Goal: Browse casually: Explore the website without a specific task or goal

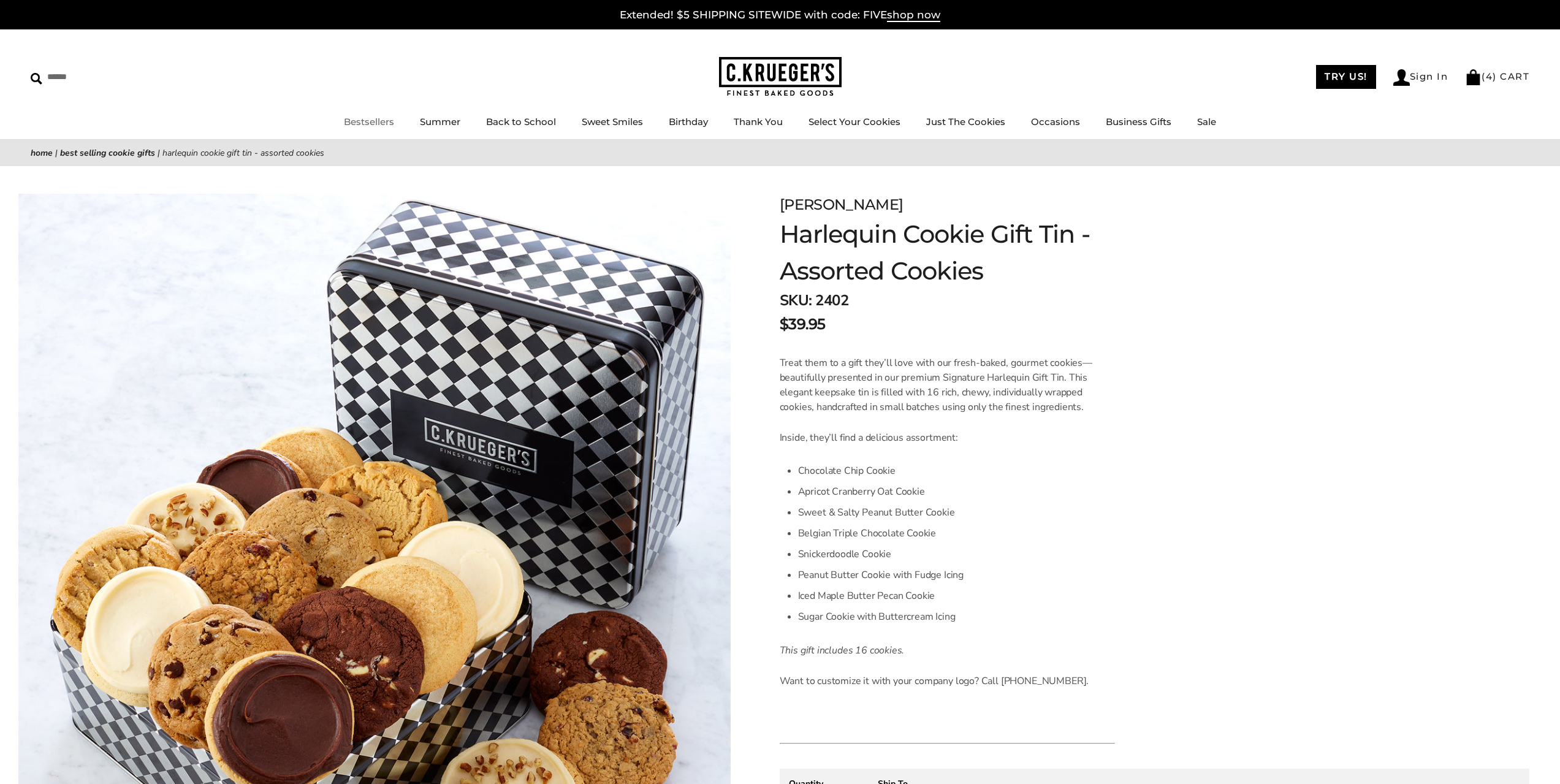
click at [377, 121] on link "Bestsellers" at bounding box center [369, 122] width 51 height 12
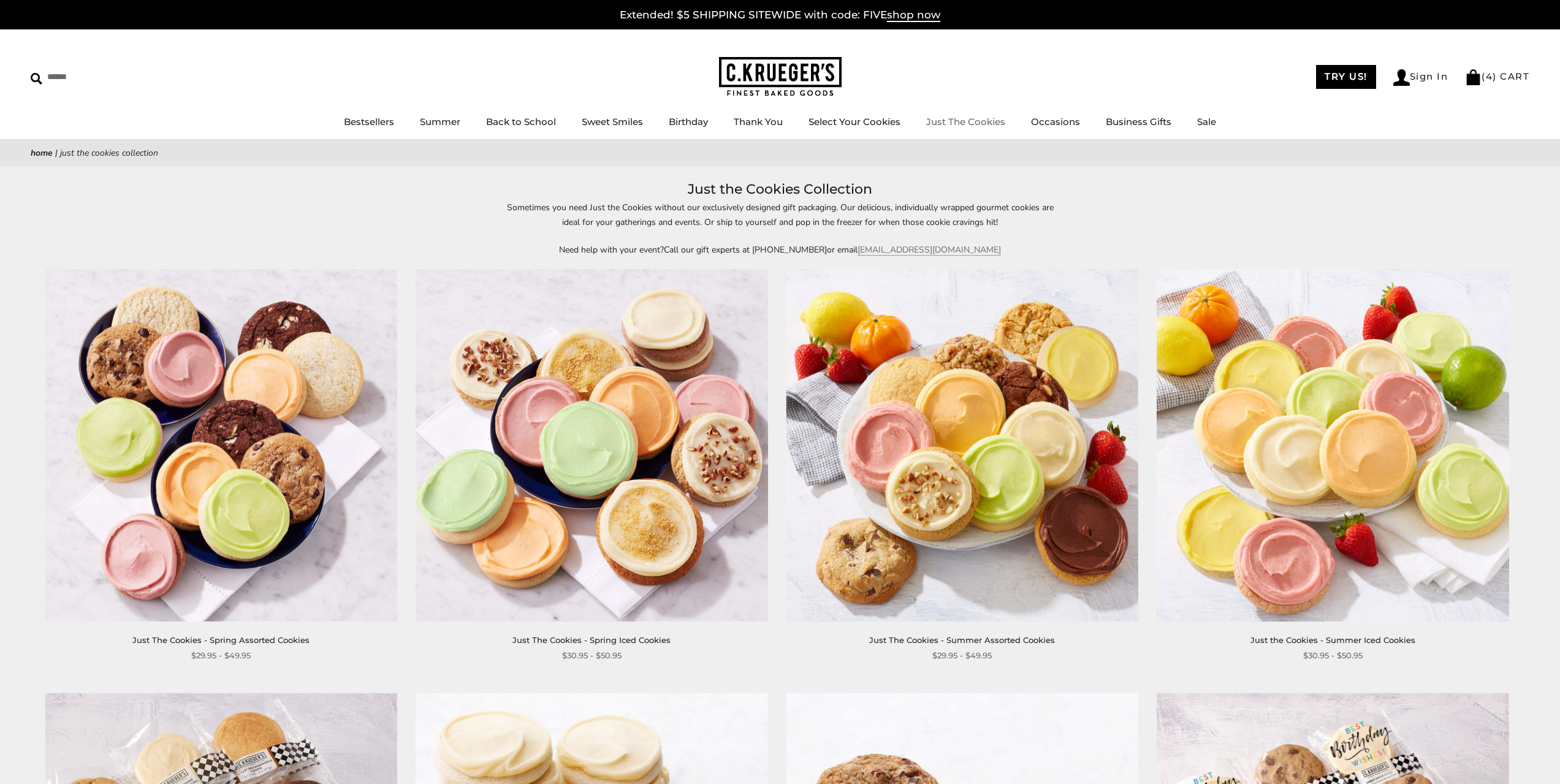
click at [947, 124] on link "Just The Cookies" at bounding box center [965, 122] width 79 height 12
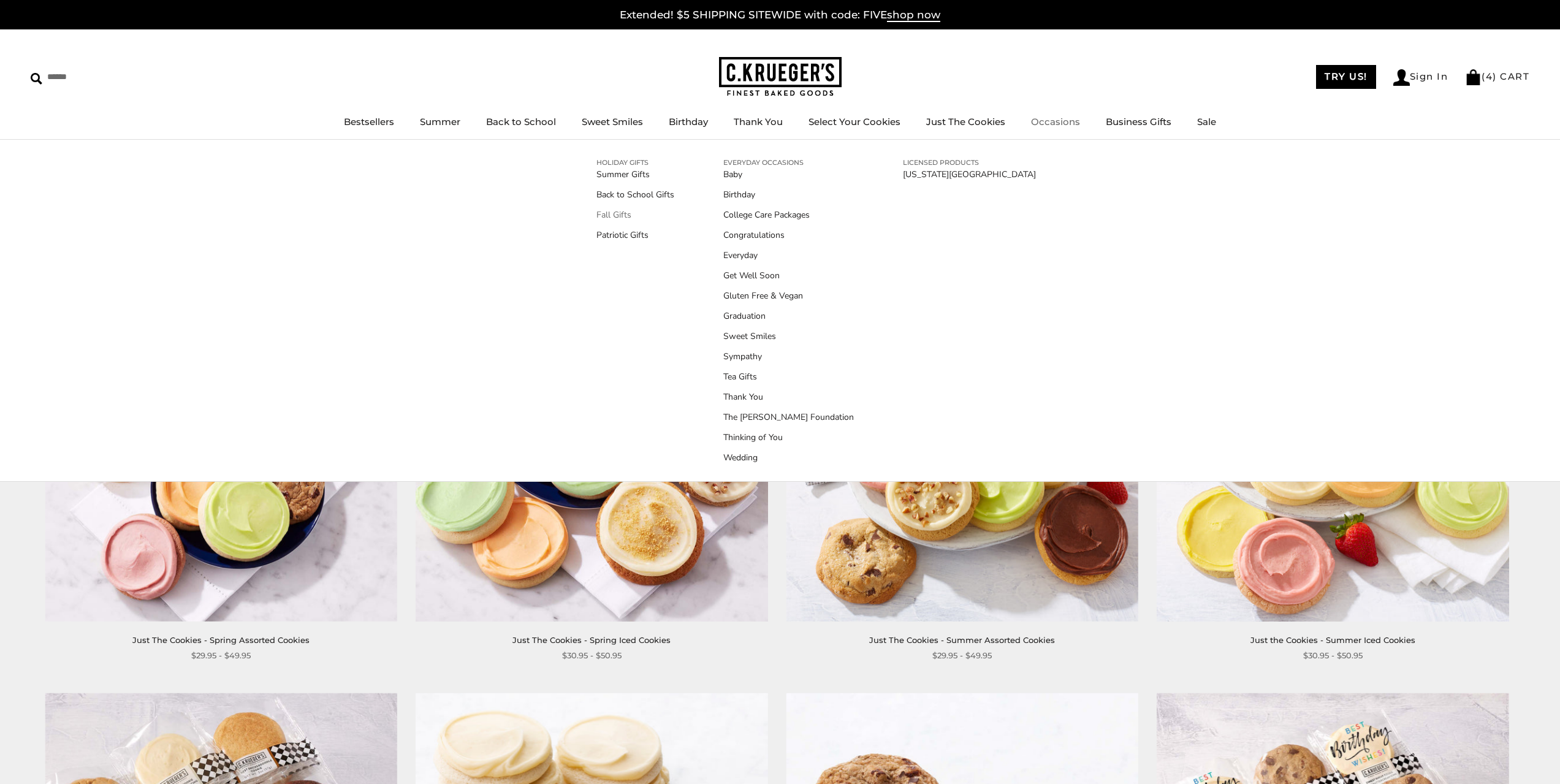
click at [615, 219] on link "Fall Gifts" at bounding box center [635, 214] width 78 height 13
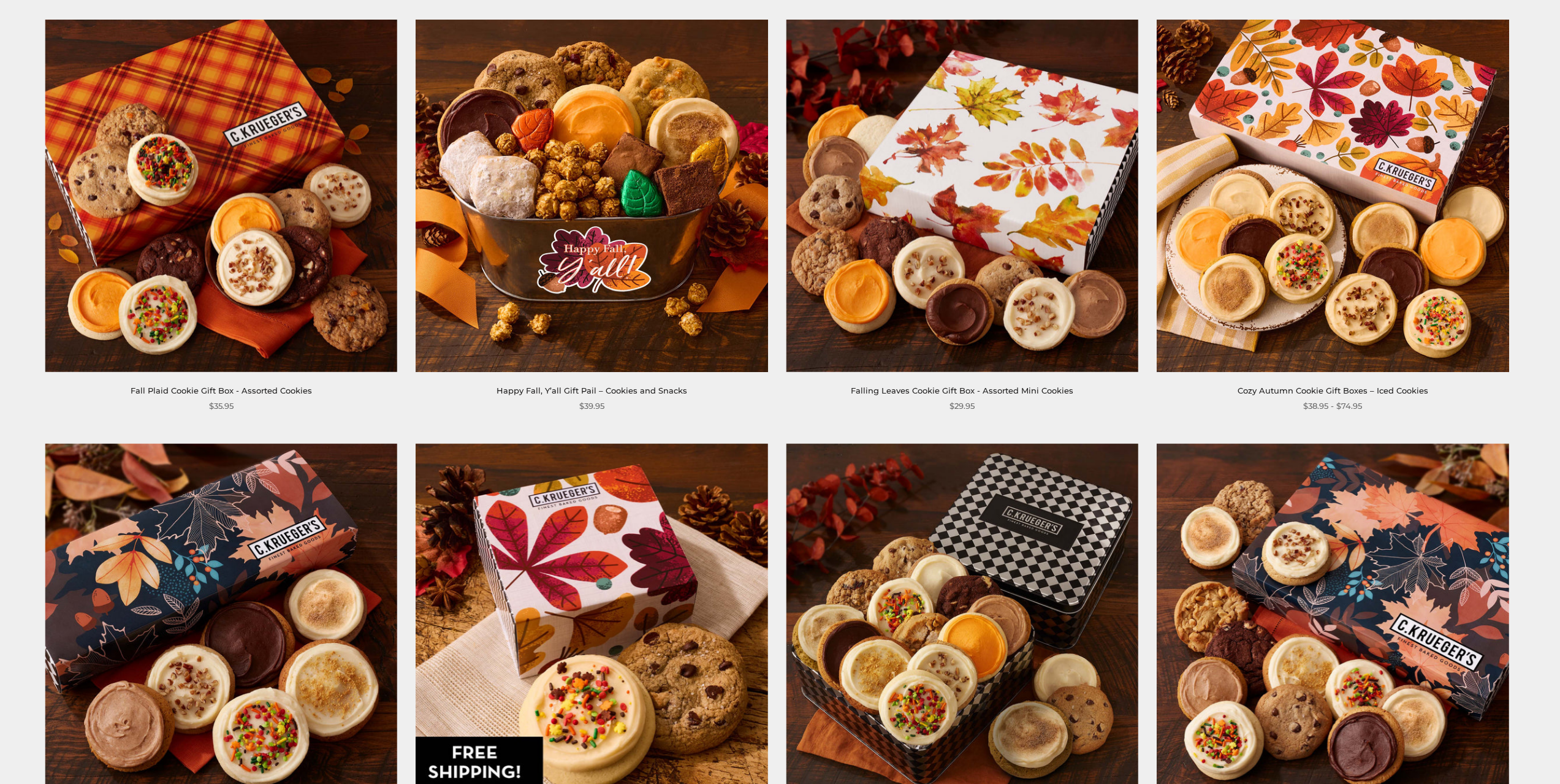
scroll to position [715, 0]
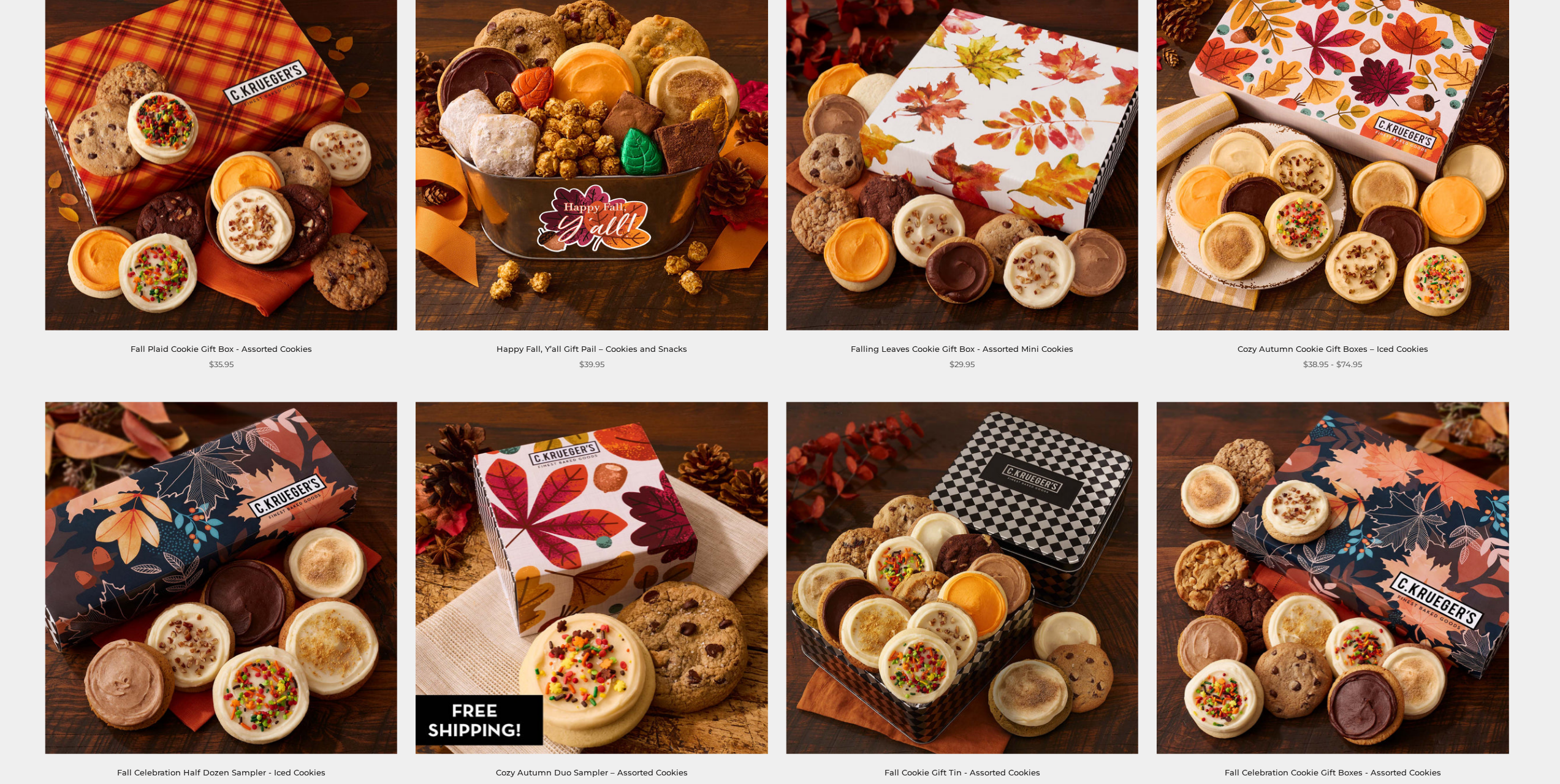
click at [571, 144] on img at bounding box center [591, 154] width 352 height 352
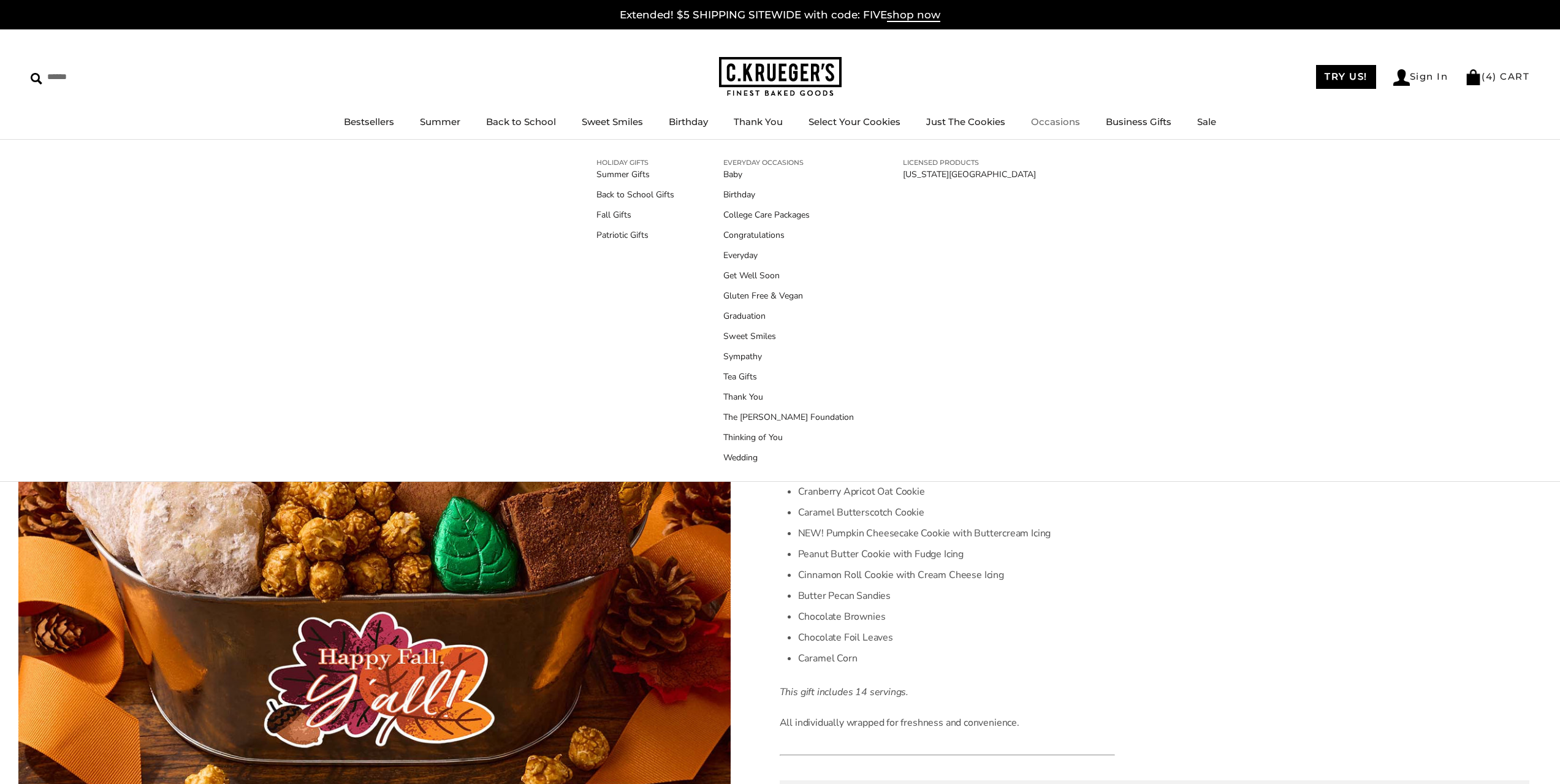
click at [1049, 124] on link "Occasions" at bounding box center [1056, 122] width 49 height 12
click at [1054, 84] on div "TRY US! Sign In ( 4 ) CART ( 4 ) CART" at bounding box center [1185, 76] width 689 height 18
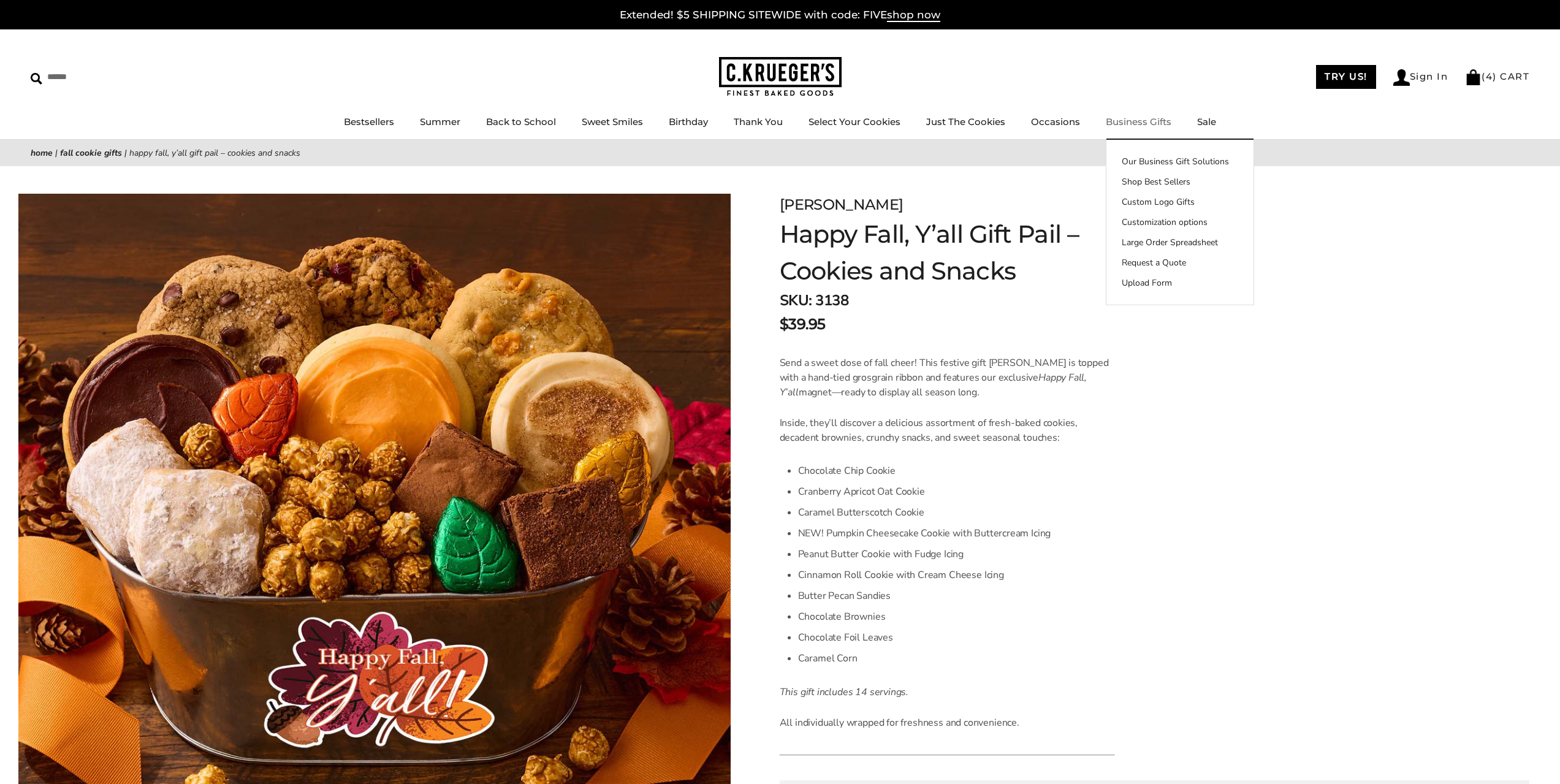
click at [1128, 122] on link "Business Gifts" at bounding box center [1138, 122] width 66 height 12
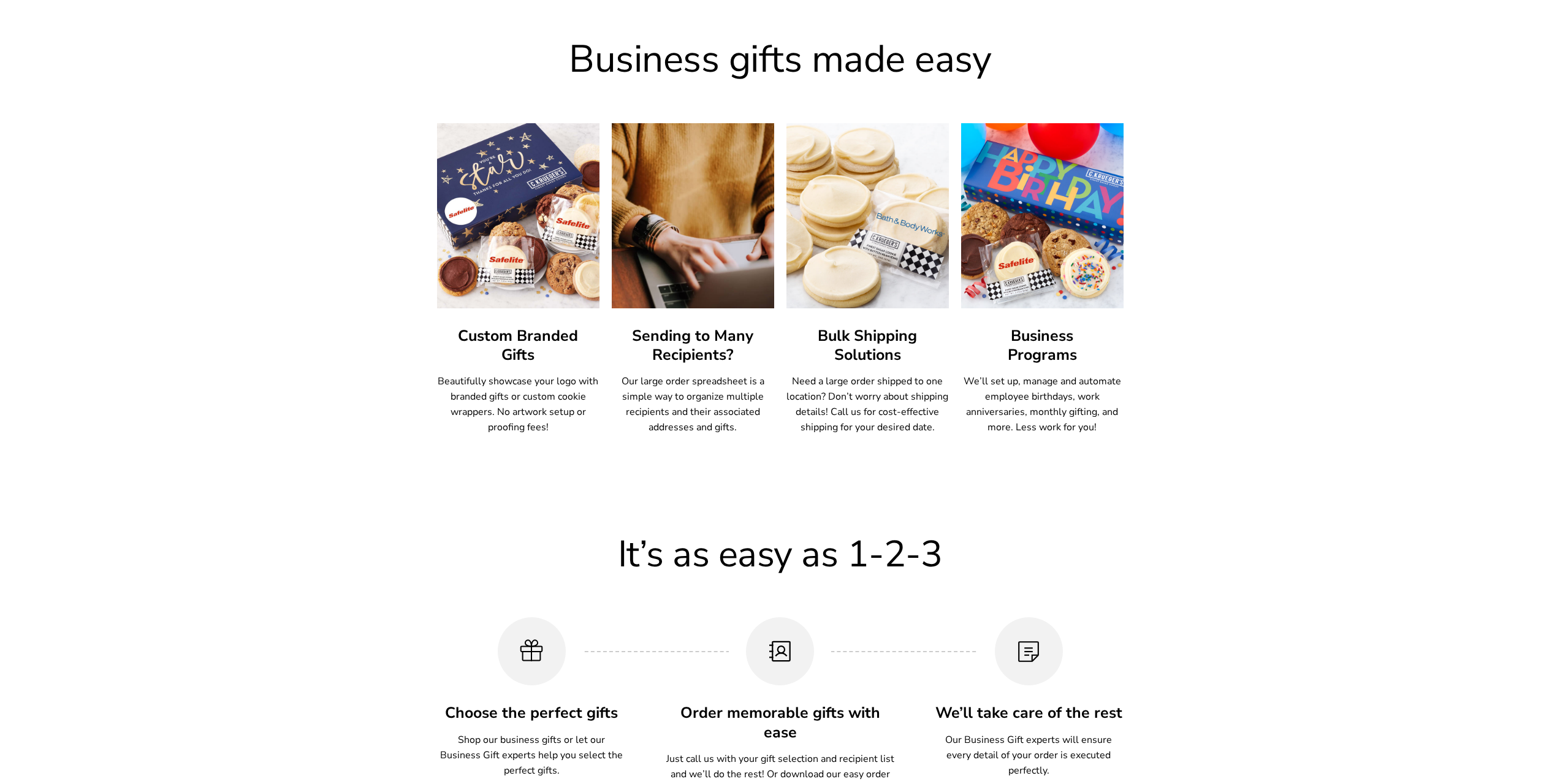
scroll to position [715, 0]
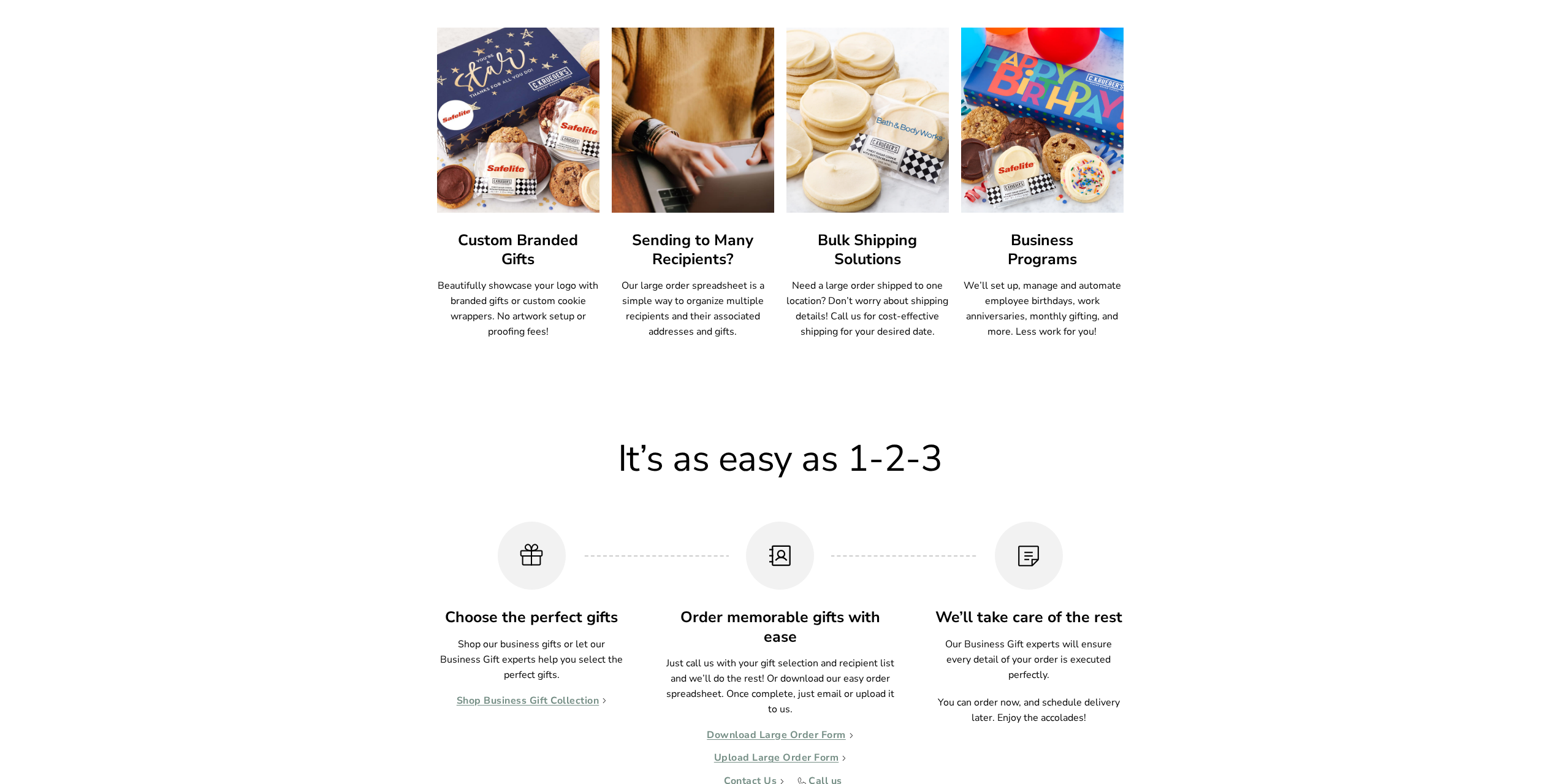
click at [504, 142] on img at bounding box center [518, 120] width 179 height 203
click at [525, 112] on img at bounding box center [518, 120] width 179 height 203
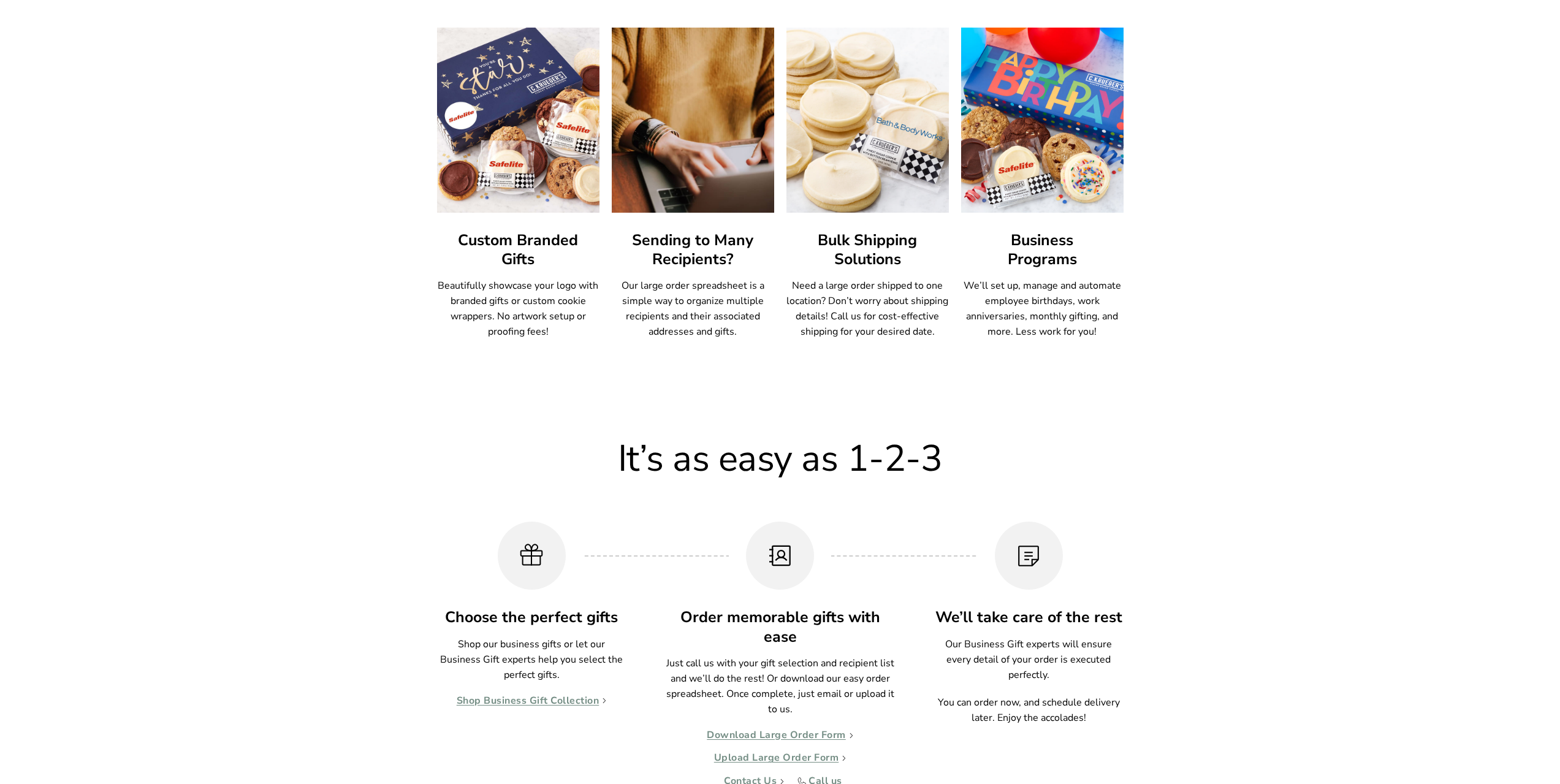
click at [522, 245] on h3 "Custom Branded Gifts" at bounding box center [518, 249] width 162 height 38
click at [520, 307] on p "Beautifully showcase your logo with branded gifts or custom cookie wrappers. No…" at bounding box center [518, 309] width 162 height 61
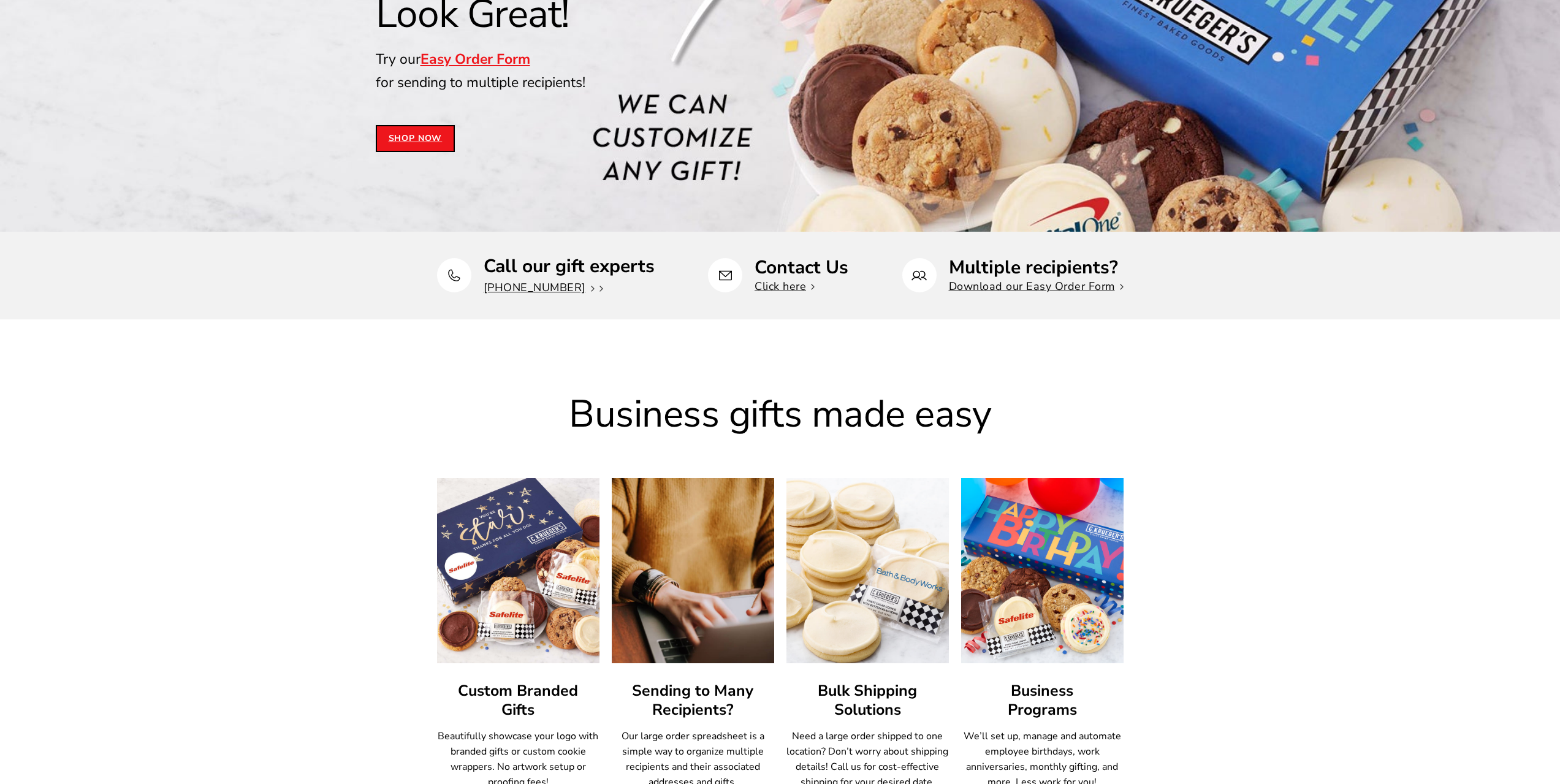
scroll to position [0, 0]
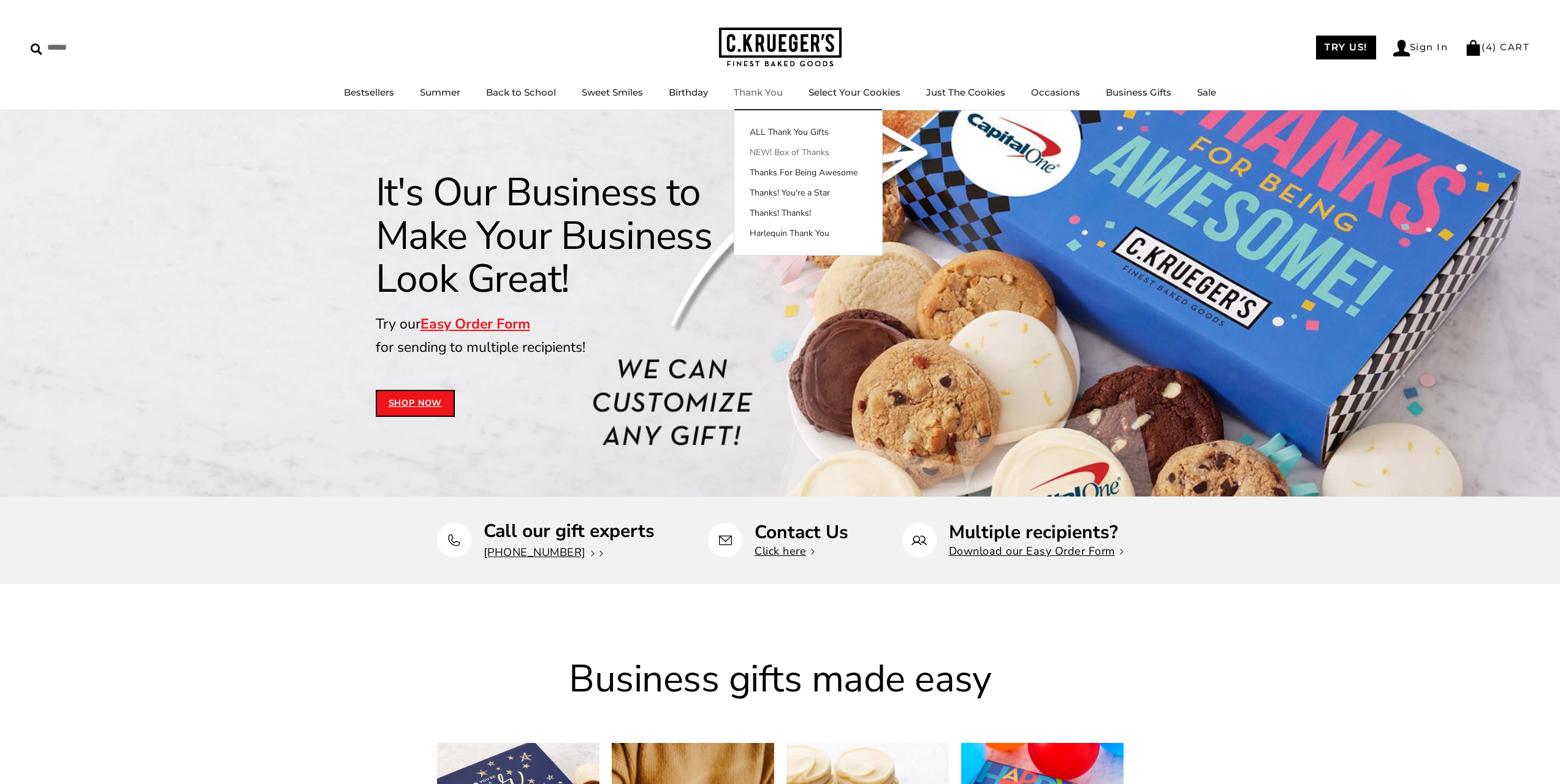
click at [788, 153] on link "NEW! Box of Thanks" at bounding box center [808, 152] width 148 height 13
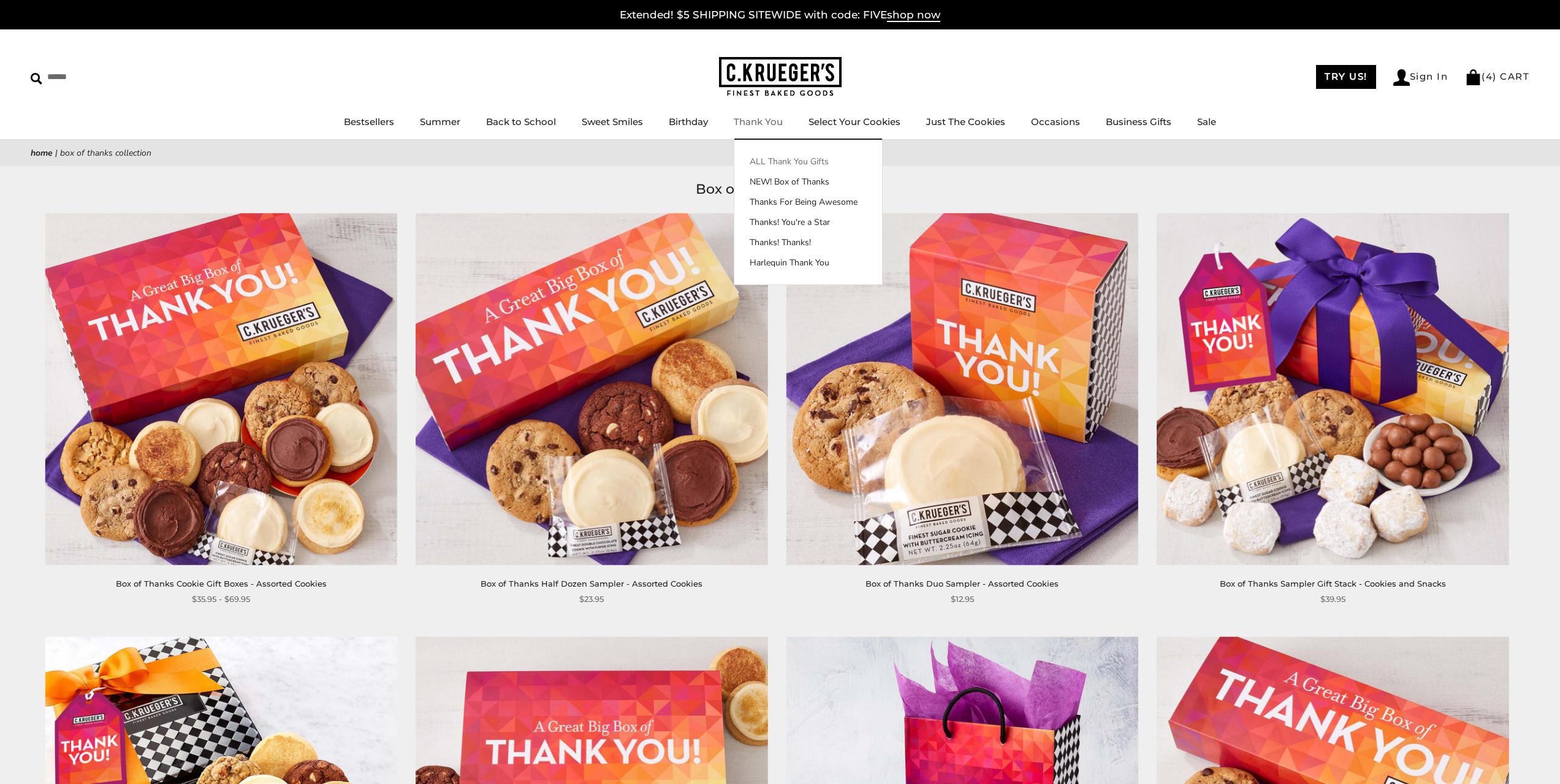
click at [765, 155] on link "ALL Thank You Gifts" at bounding box center [808, 161] width 148 height 13
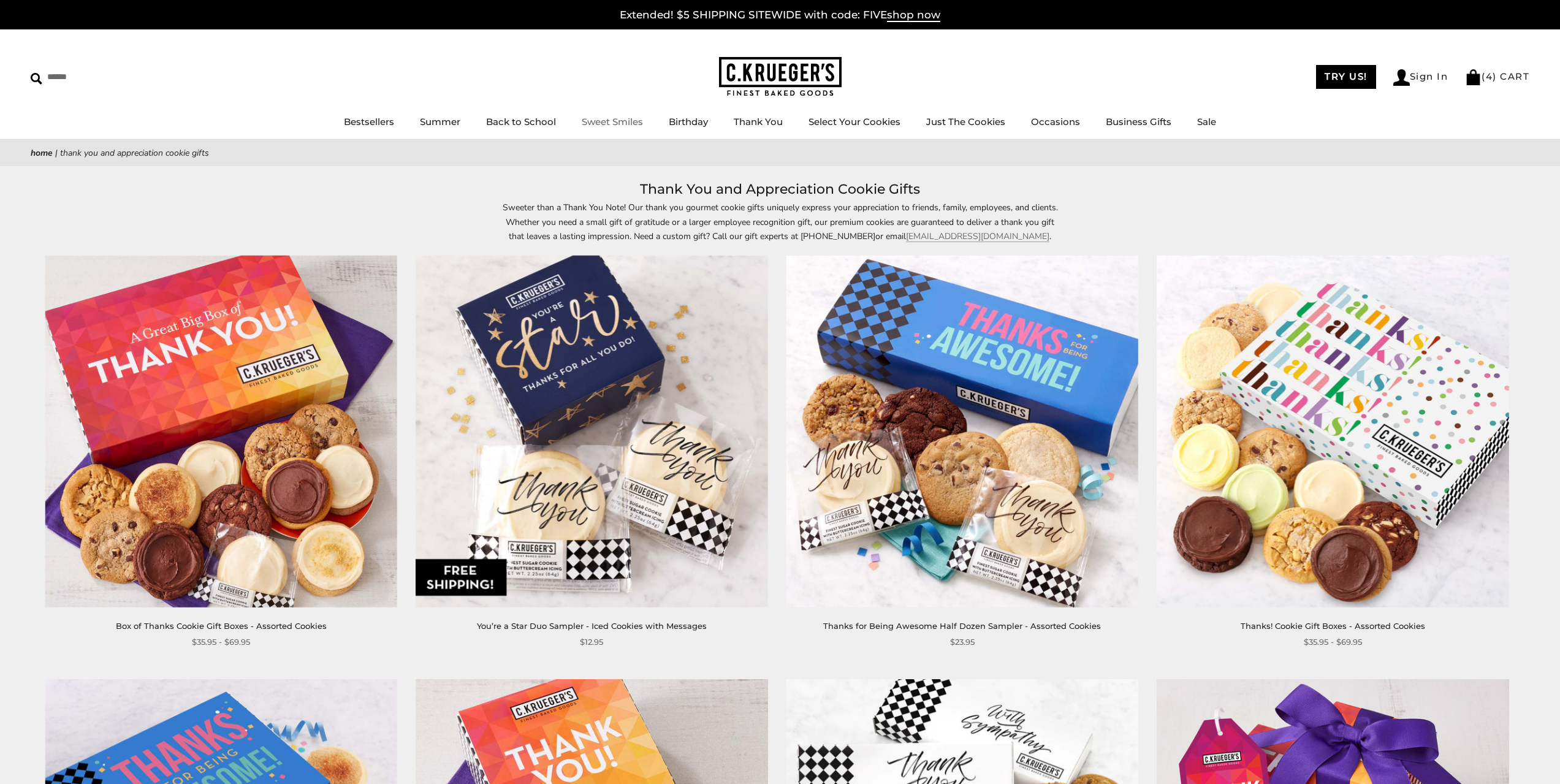
click at [621, 124] on link "Sweet Smiles" at bounding box center [612, 122] width 61 height 12
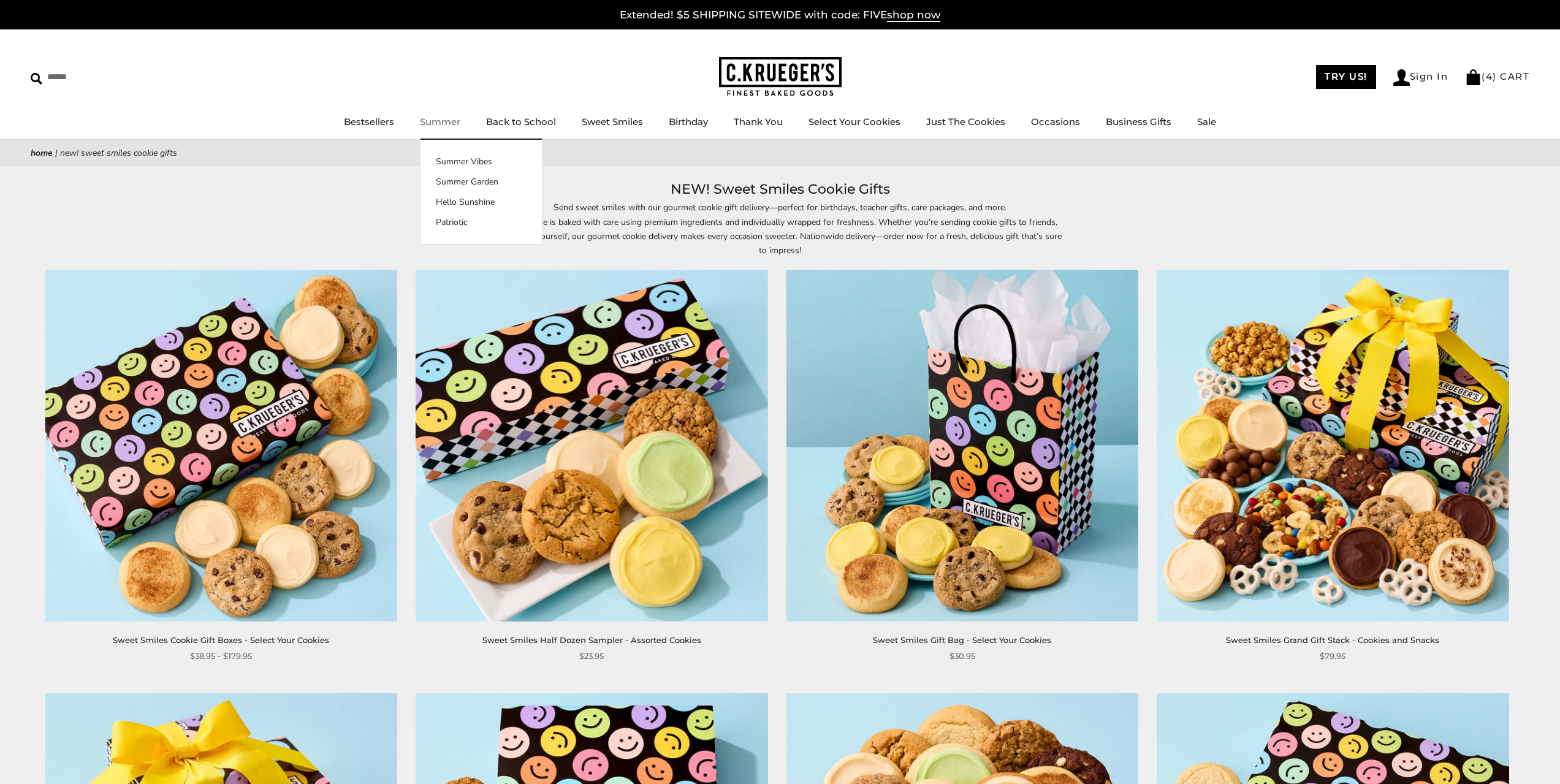
click at [447, 124] on link "Summer" at bounding box center [440, 122] width 41 height 12
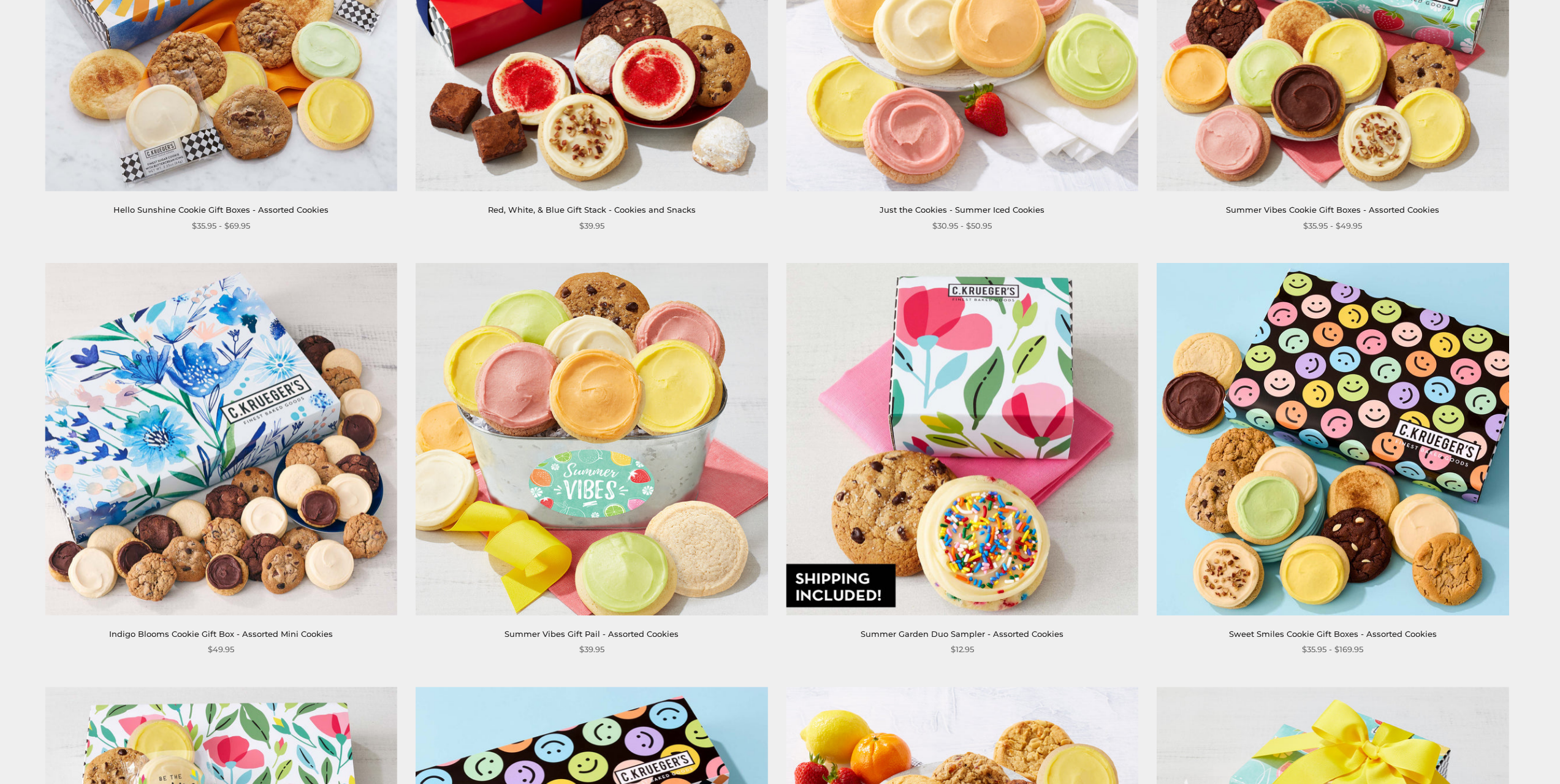
scroll to position [919, 0]
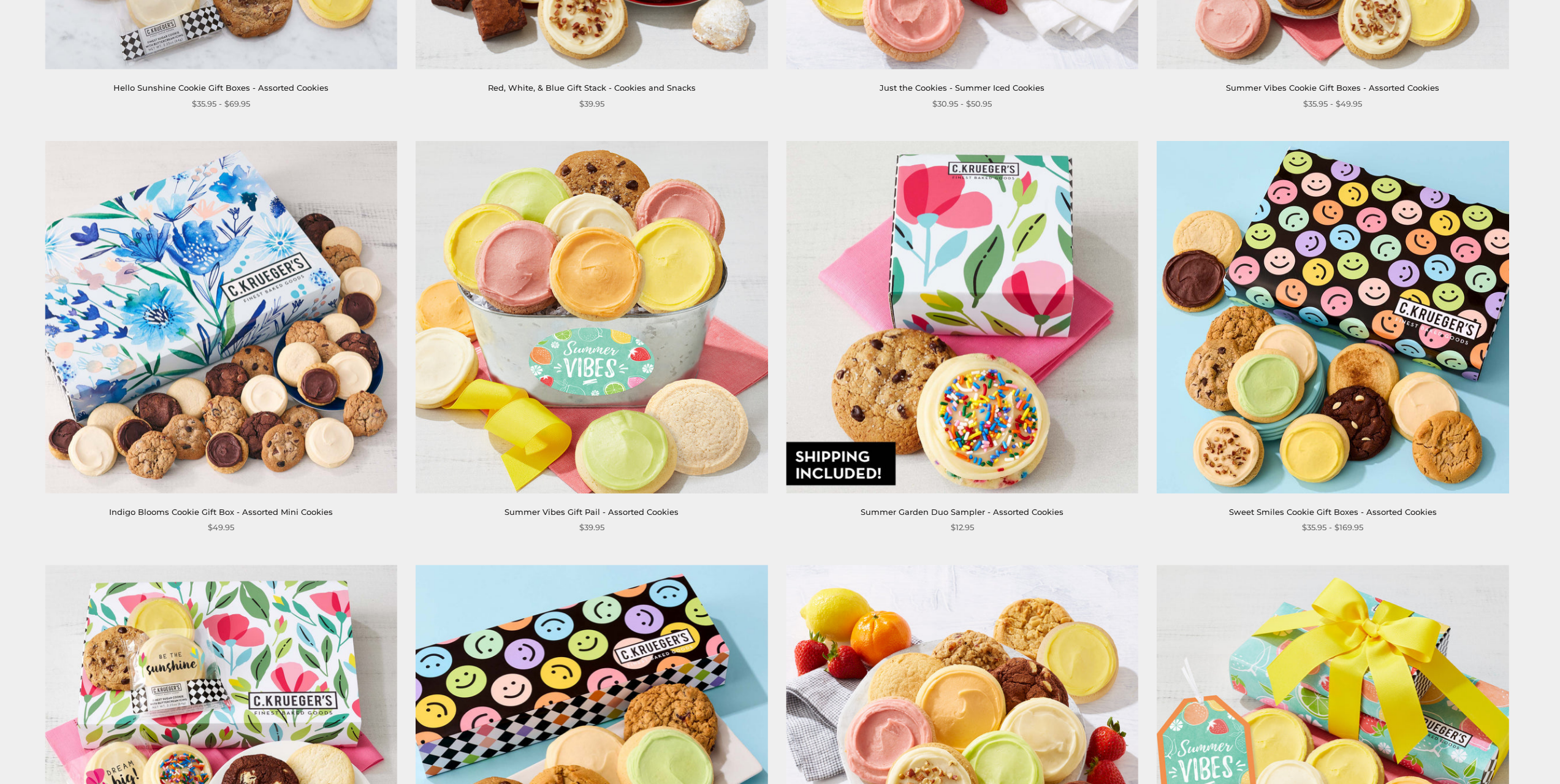
click at [215, 332] on img at bounding box center [221, 317] width 352 height 352
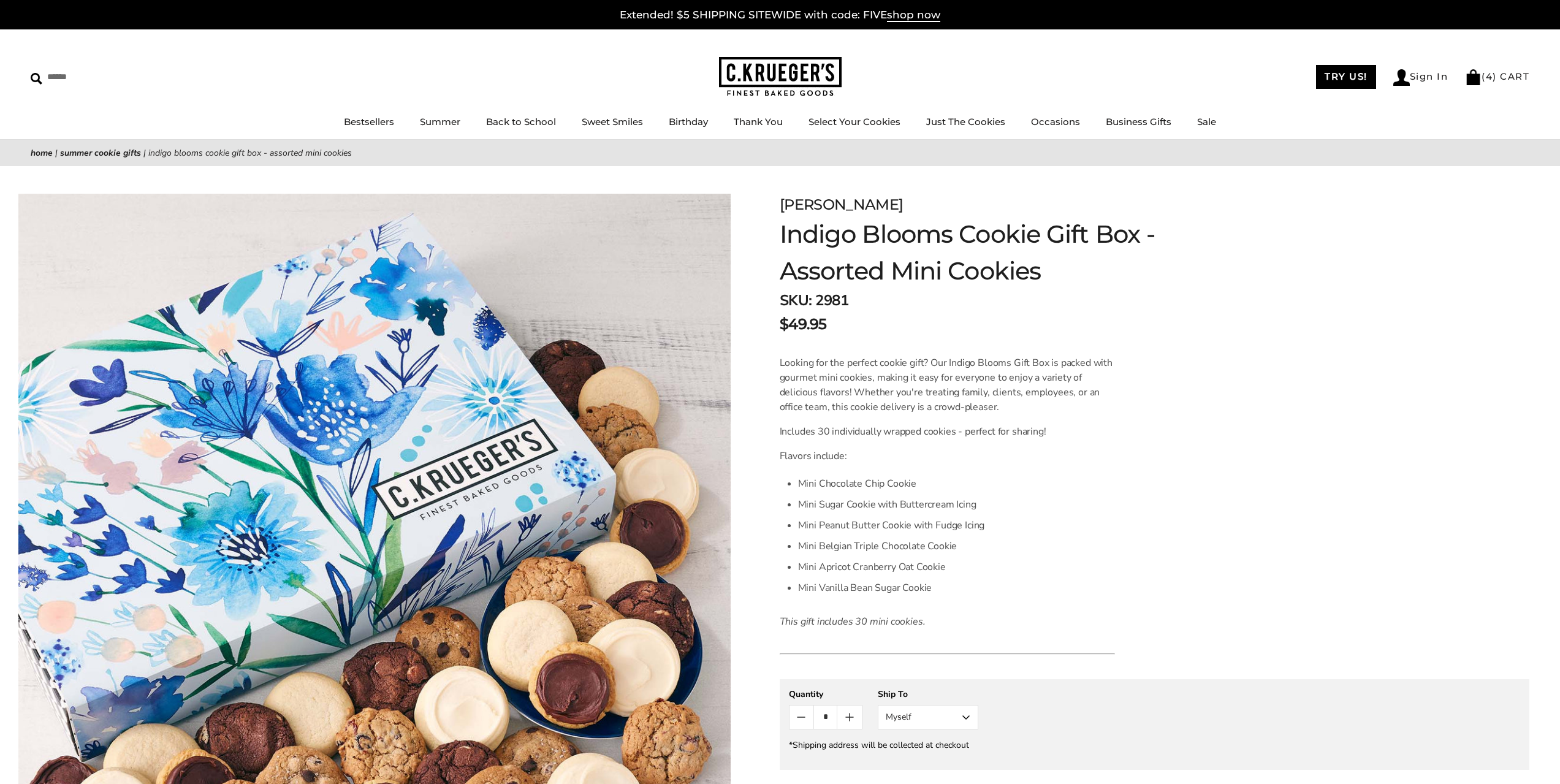
click at [425, 419] on img at bounding box center [375, 549] width 712 height 712
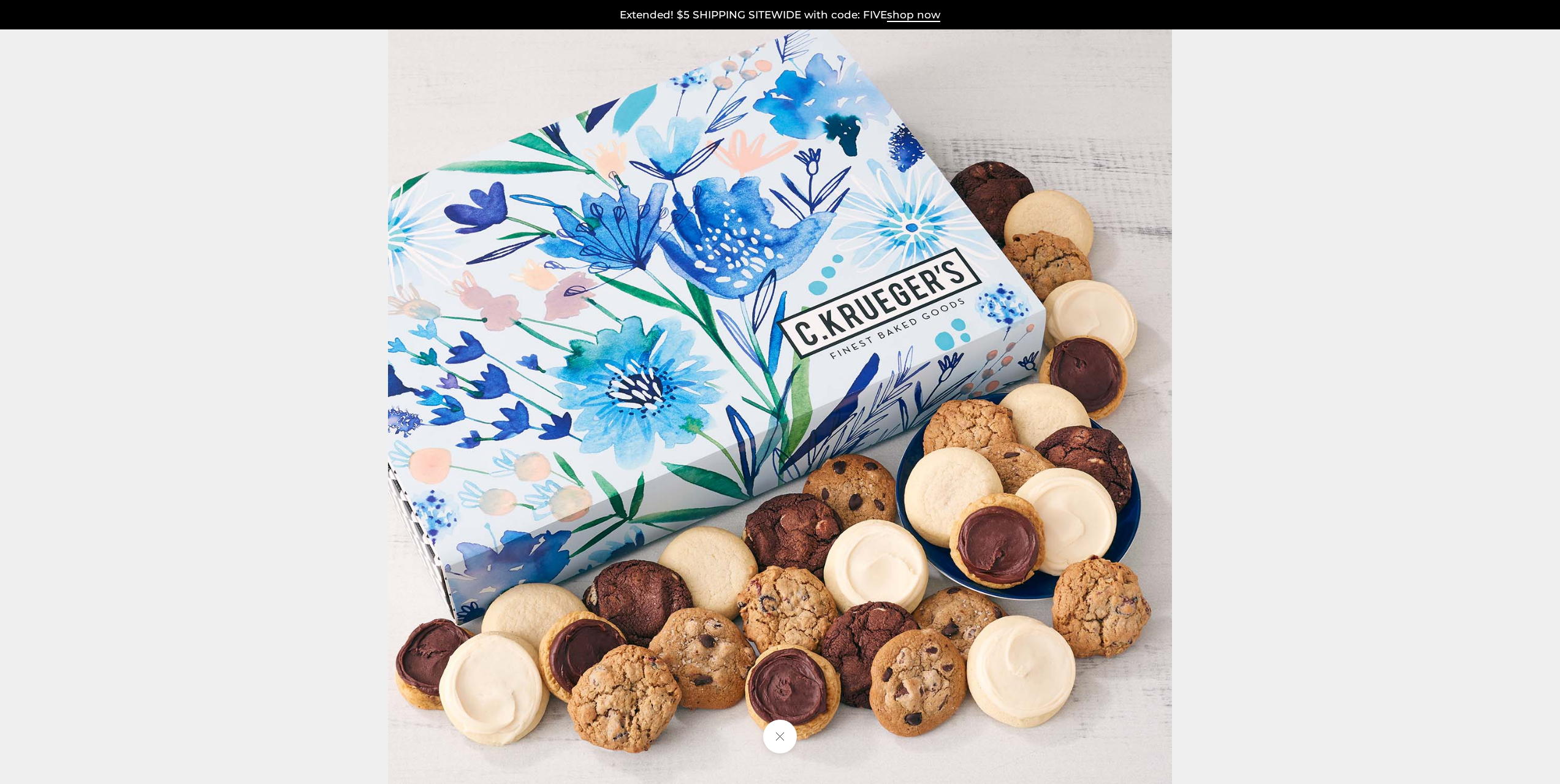
drag, startPoint x: 424, startPoint y: 418, endPoint x: 691, endPoint y: 336, distance: 279.3
click at [691, 336] on img at bounding box center [780, 392] width 784 height 784
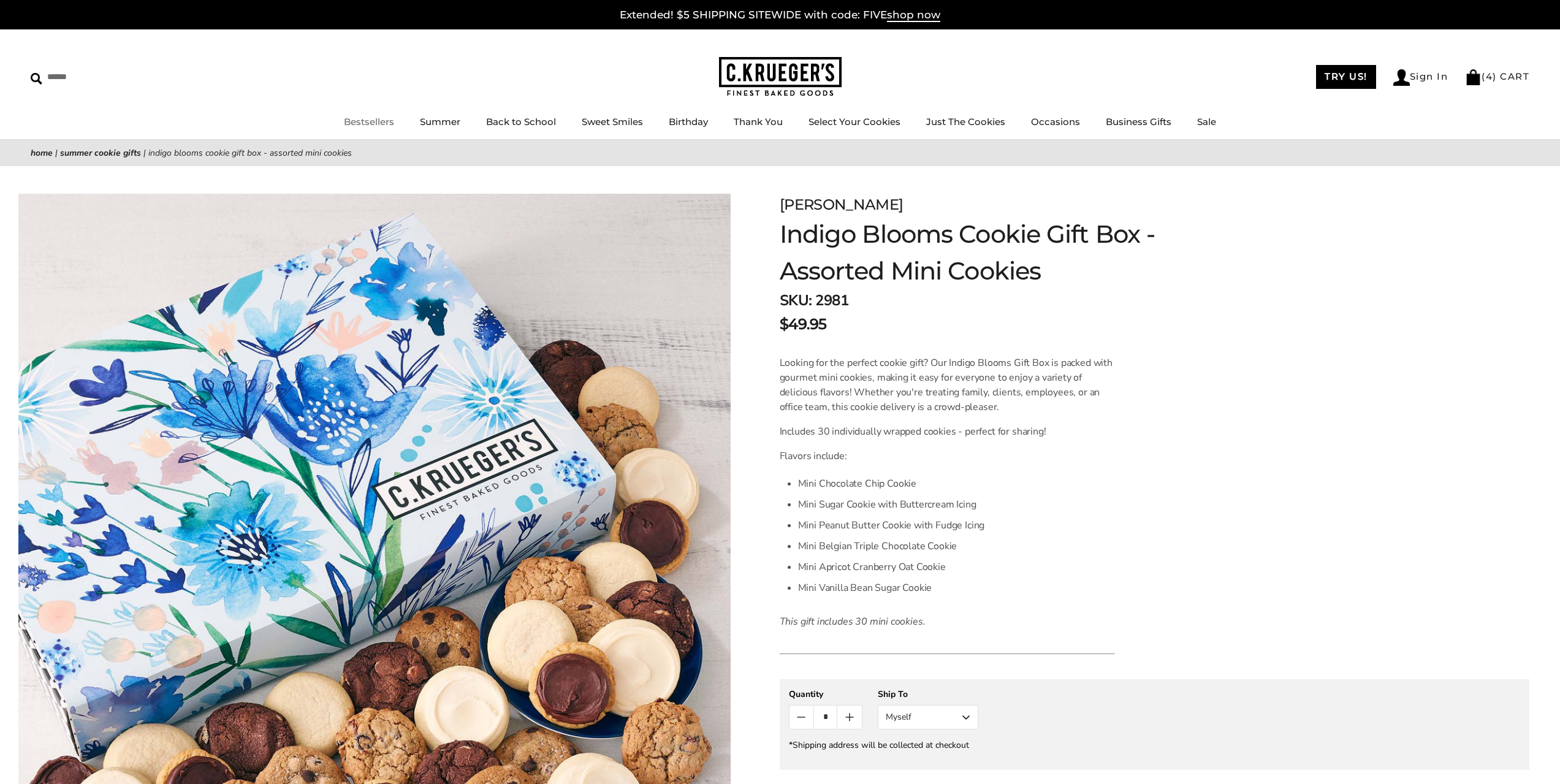
click at [369, 129] on li "Bestsellers" at bounding box center [369, 122] width 51 height 15
click at [365, 124] on link "Bestsellers" at bounding box center [369, 122] width 51 height 12
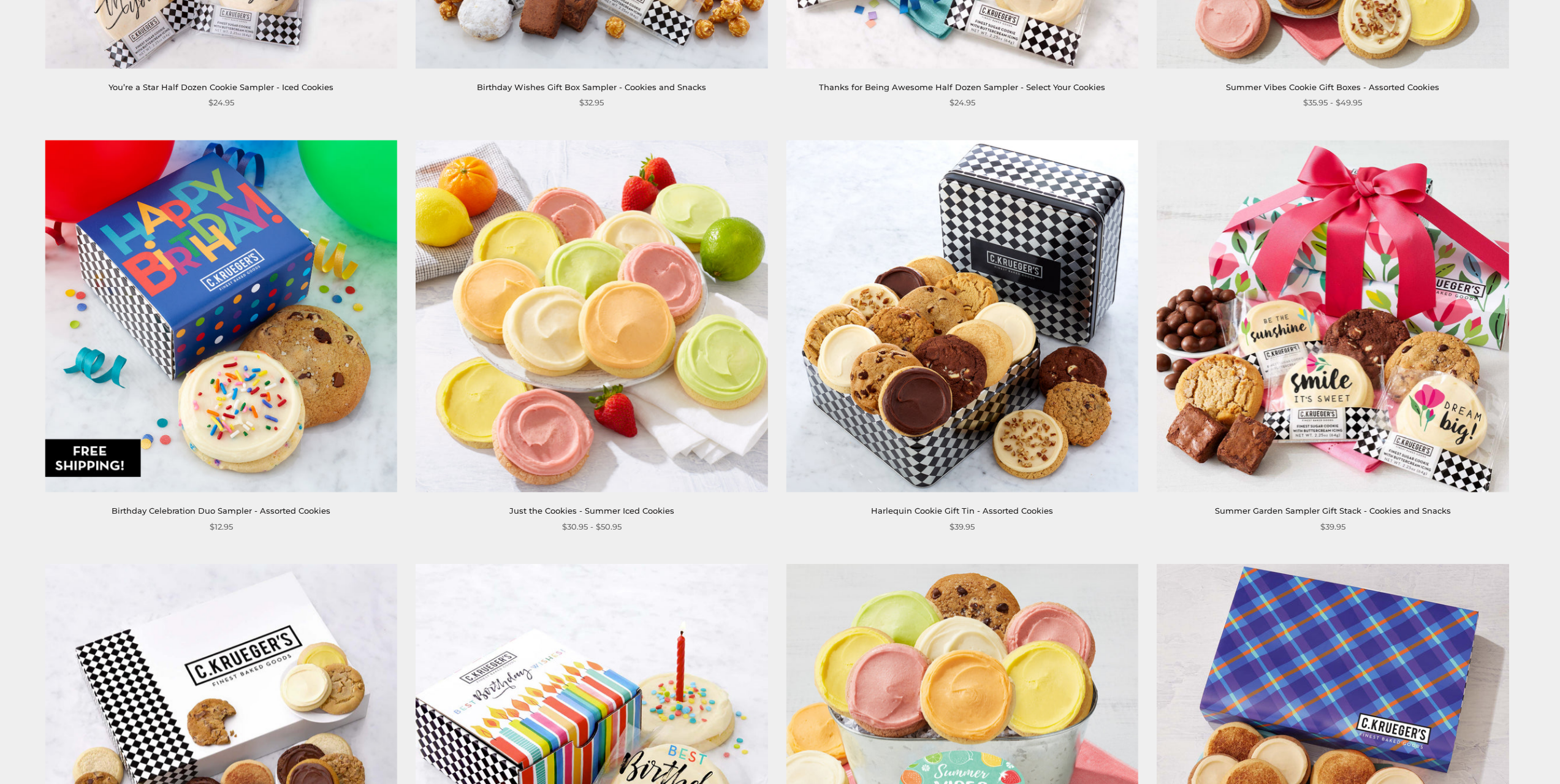
scroll to position [1430, 0]
